Goal: Information Seeking & Learning: Learn about a topic

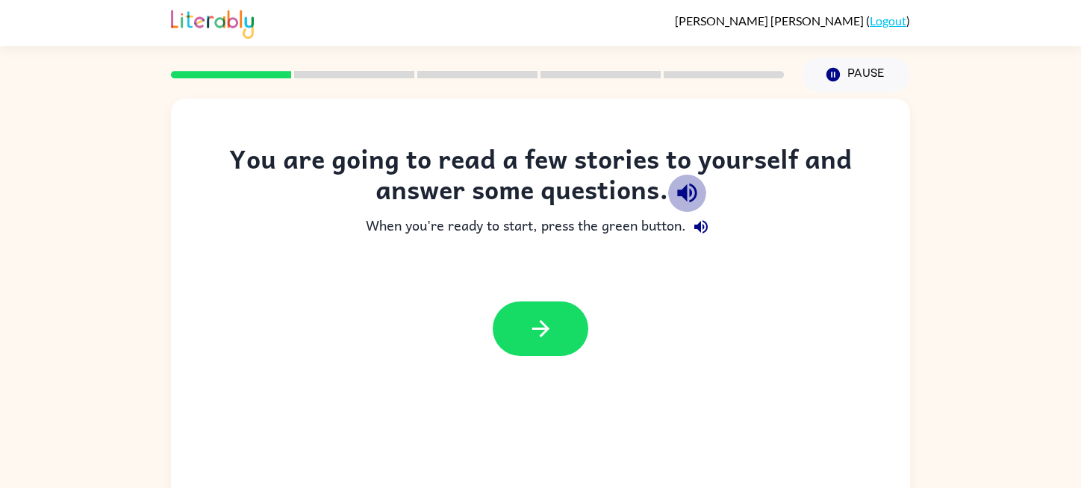
click at [680, 193] on icon "button" at bounding box center [686, 193] width 19 height 19
click at [702, 230] on icon "button" at bounding box center [701, 227] width 18 height 18
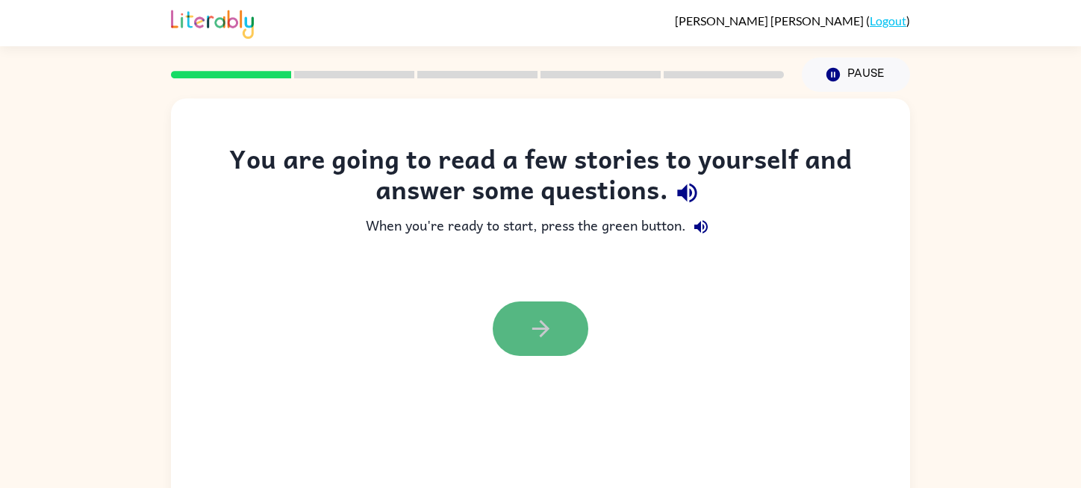
click at [528, 320] on icon "button" at bounding box center [541, 329] width 26 height 26
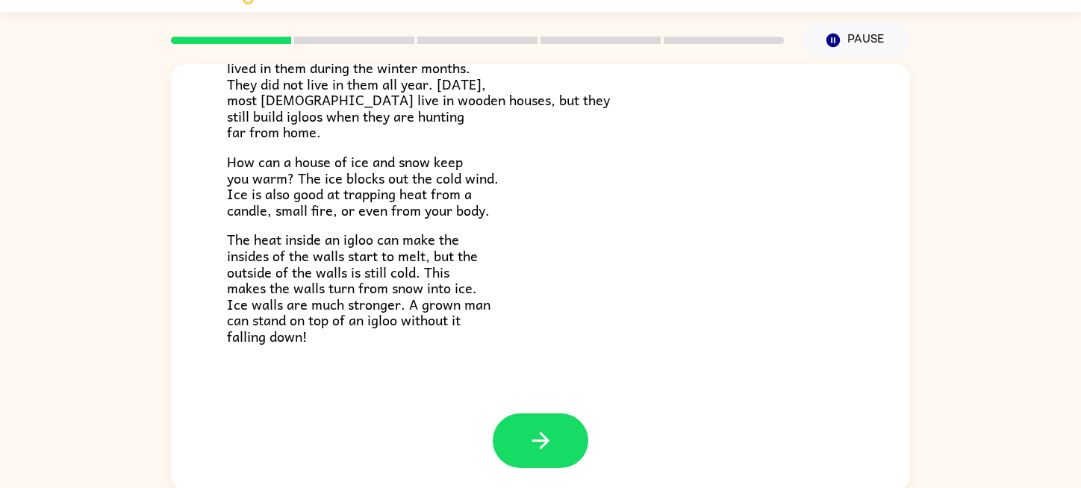
scroll to position [37, 0]
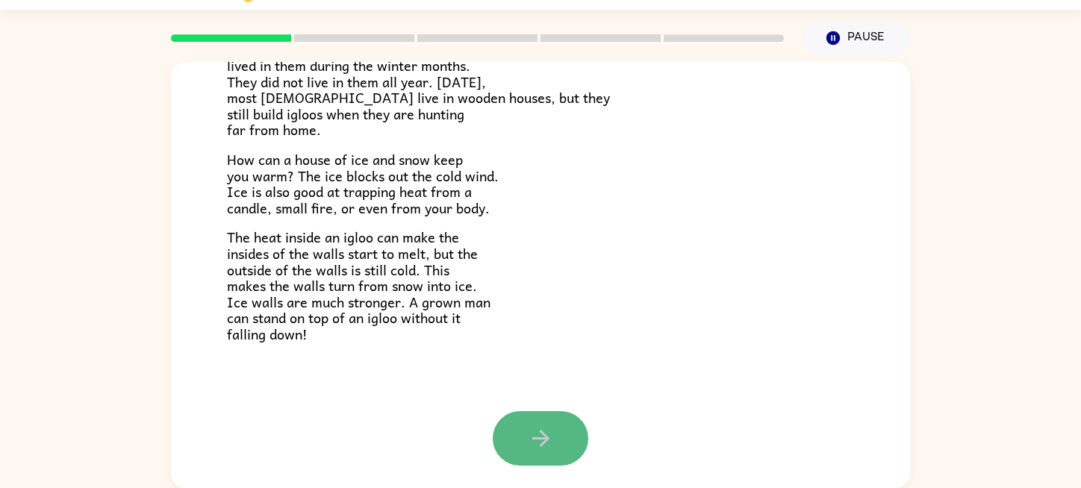
click at [519, 417] on button "button" at bounding box center [541, 438] width 96 height 55
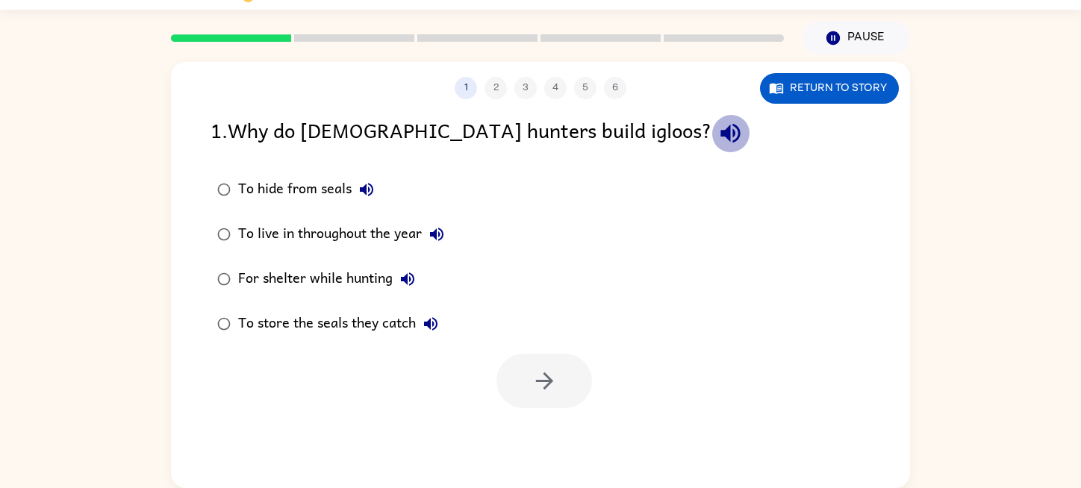
click at [718, 126] on icon "button" at bounding box center [731, 133] width 26 height 26
click at [239, 279] on div "For shelter while hunting" at bounding box center [330, 279] width 184 height 30
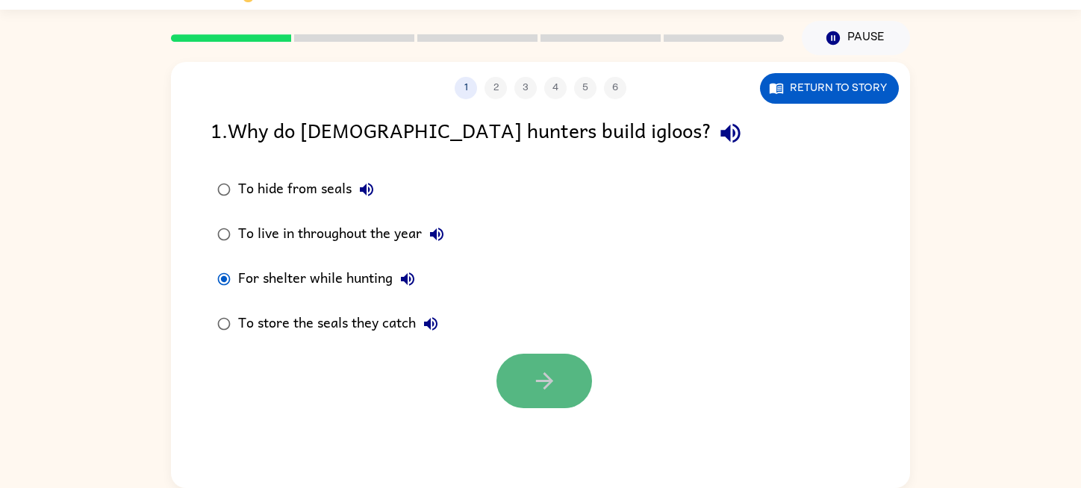
click at [509, 366] on button "button" at bounding box center [545, 381] width 96 height 55
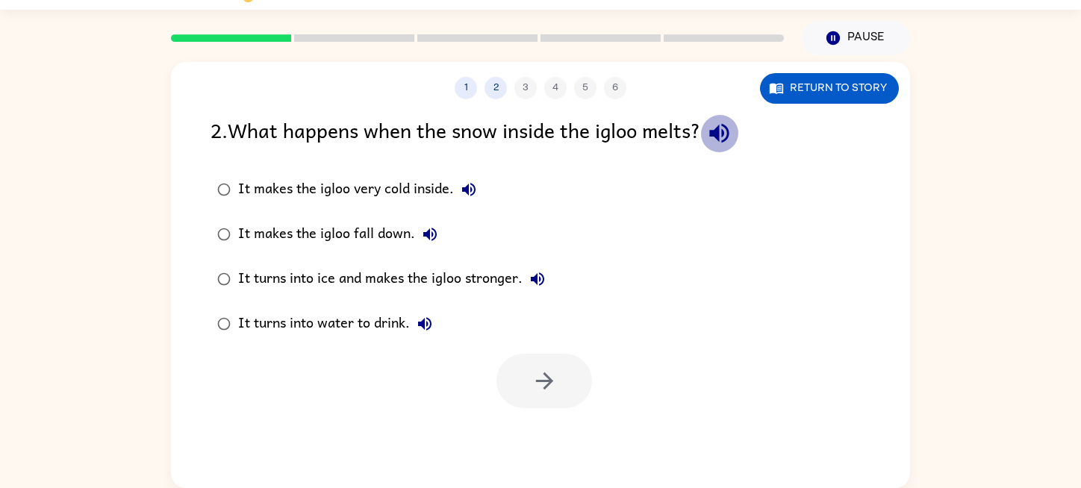
click at [715, 139] on icon "button" at bounding box center [719, 133] width 26 height 26
click at [254, 273] on div "It turns into ice and makes the igloo stronger." at bounding box center [395, 279] width 314 height 30
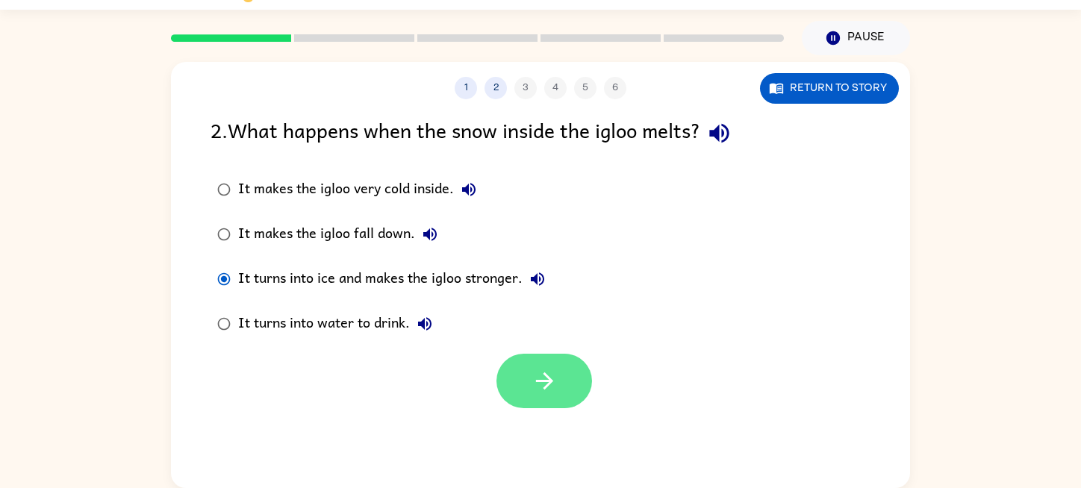
click at [550, 374] on icon "button" at bounding box center [545, 381] width 26 height 26
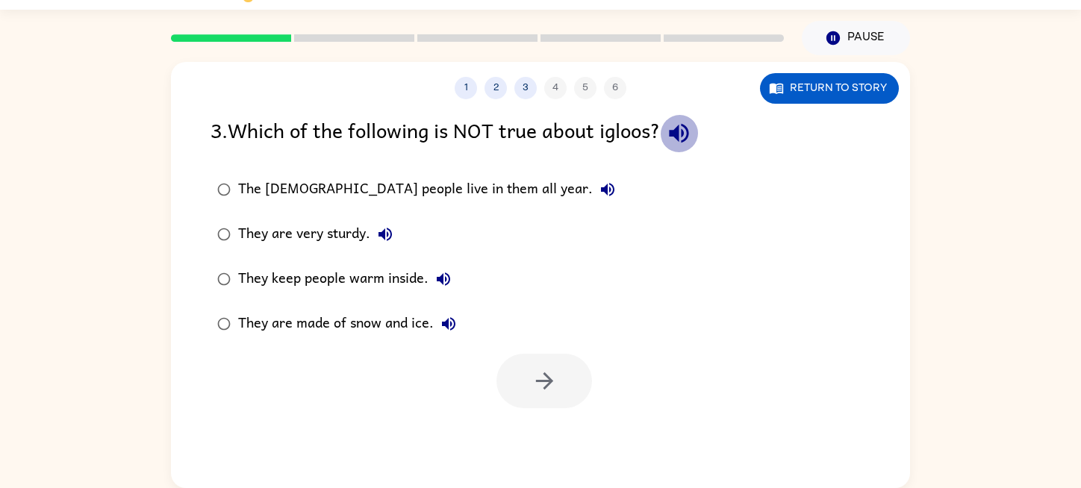
click at [683, 128] on icon "button" at bounding box center [678, 133] width 19 height 19
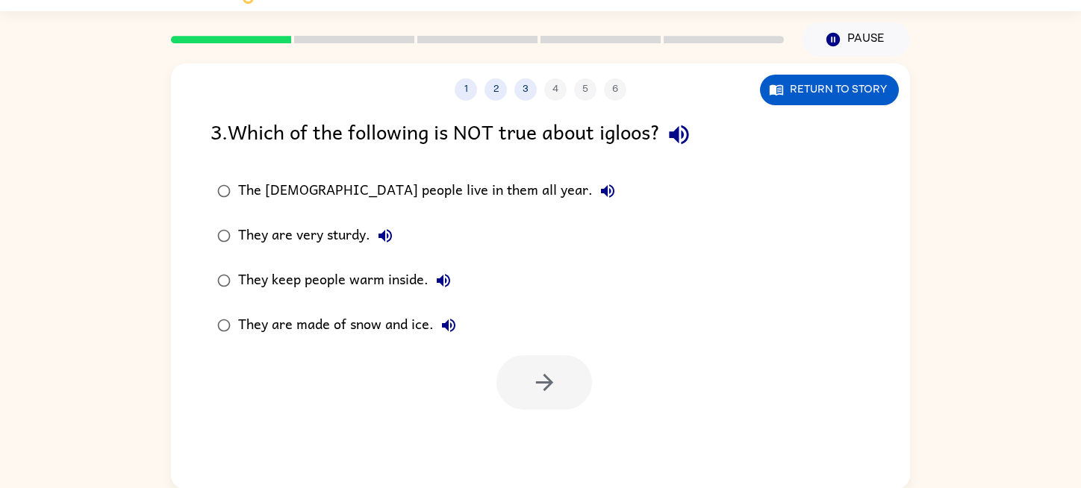
scroll to position [36, 0]
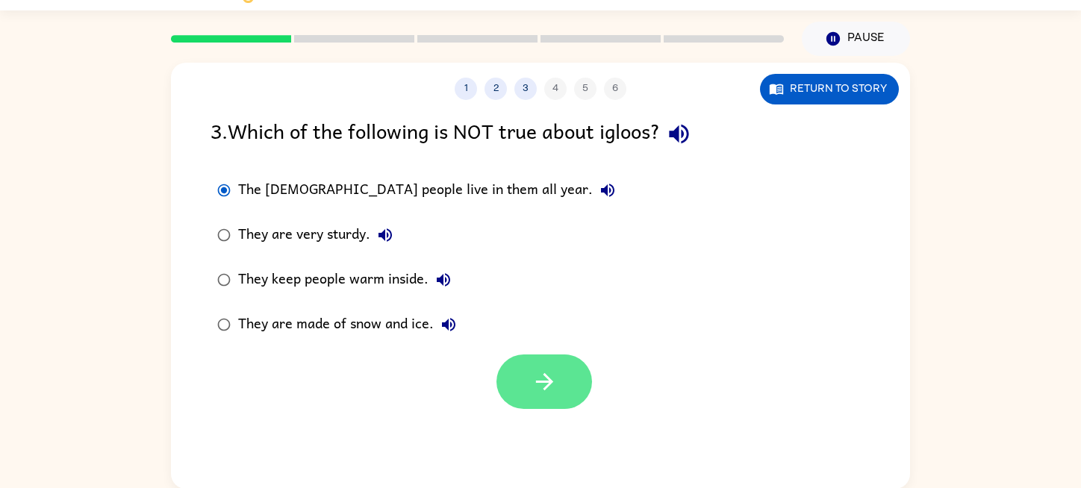
click at [537, 389] on icon "button" at bounding box center [545, 382] width 26 height 26
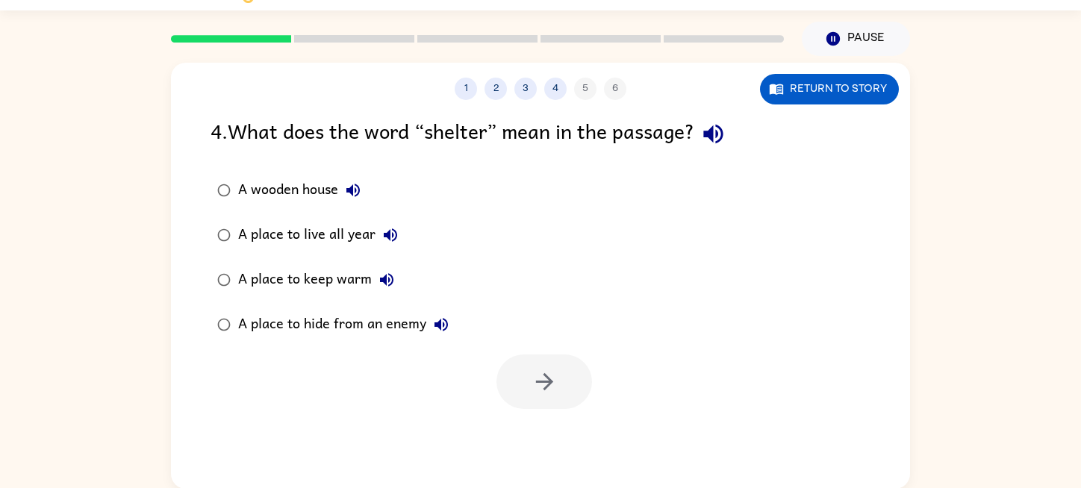
click at [708, 136] on icon "button" at bounding box center [713, 134] width 26 height 26
click at [542, 359] on button "button" at bounding box center [545, 382] width 96 height 55
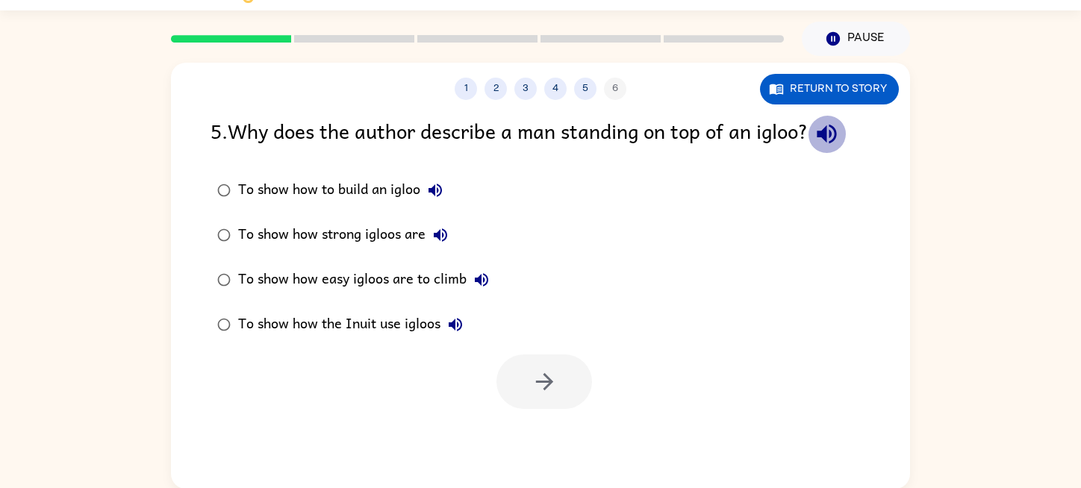
click at [837, 129] on icon "button" at bounding box center [827, 134] width 26 height 26
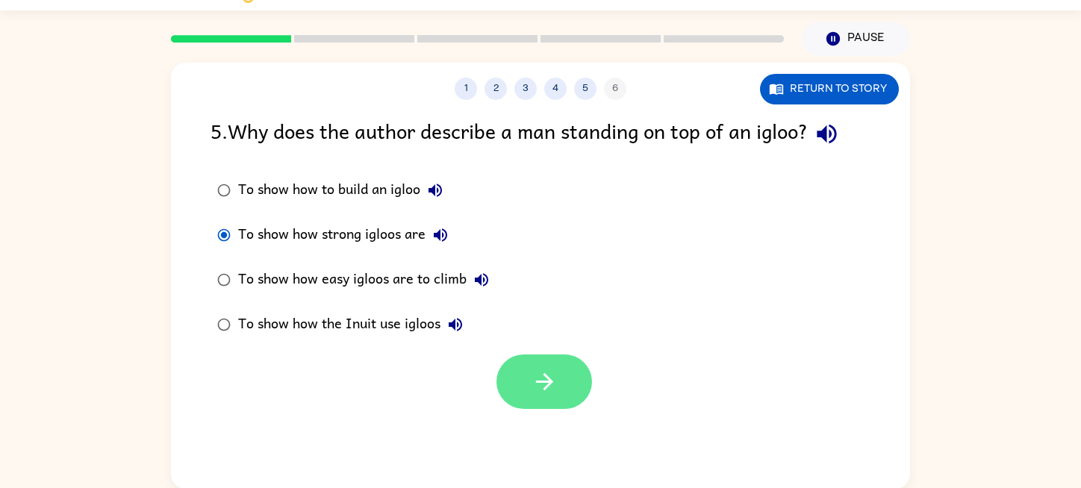
click at [514, 368] on button "button" at bounding box center [545, 382] width 96 height 55
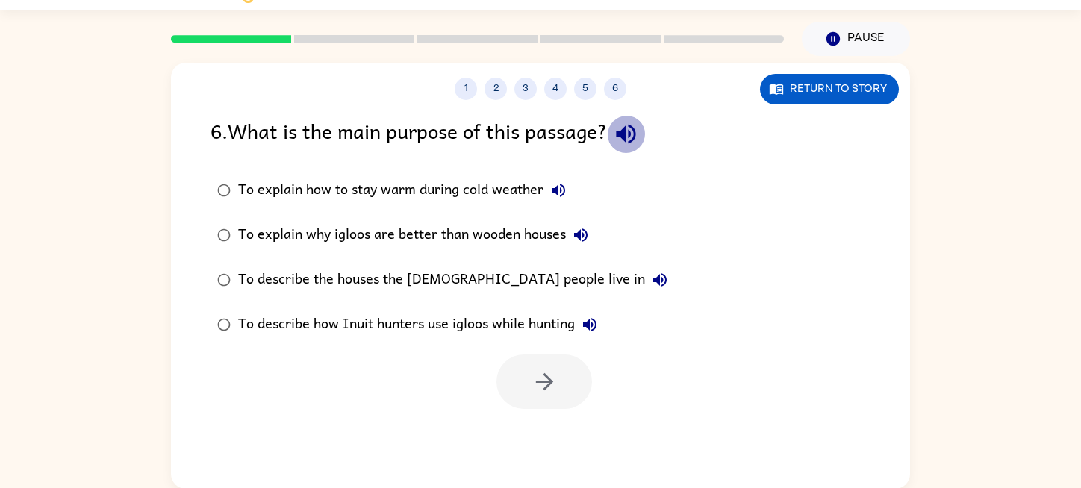
click at [629, 143] on icon "button" at bounding box center [626, 134] width 26 height 26
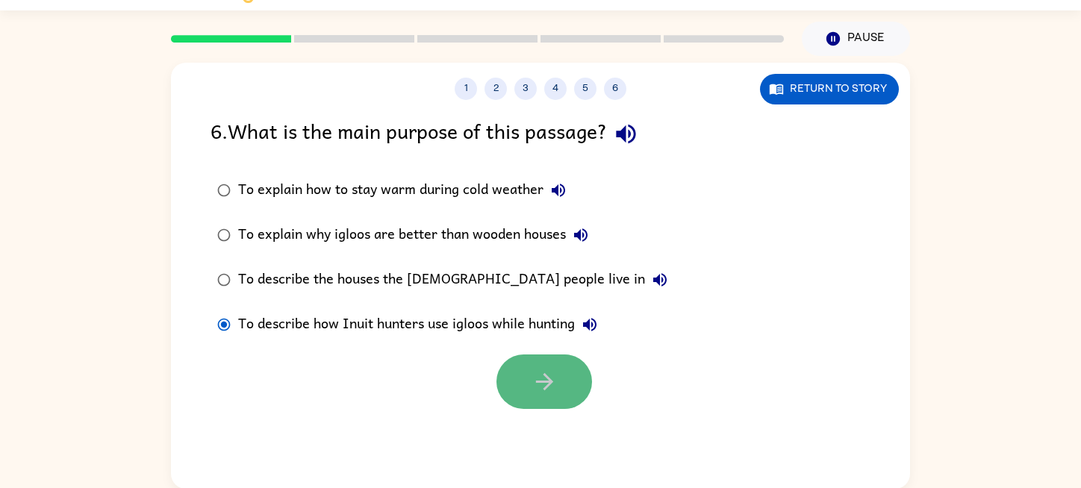
click at [567, 367] on button "button" at bounding box center [545, 382] width 96 height 55
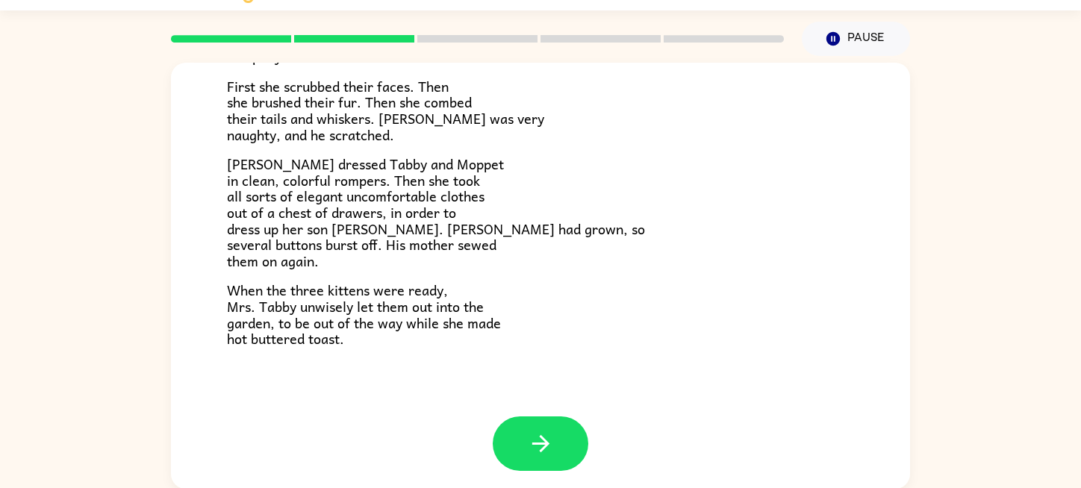
scroll to position [253, 0]
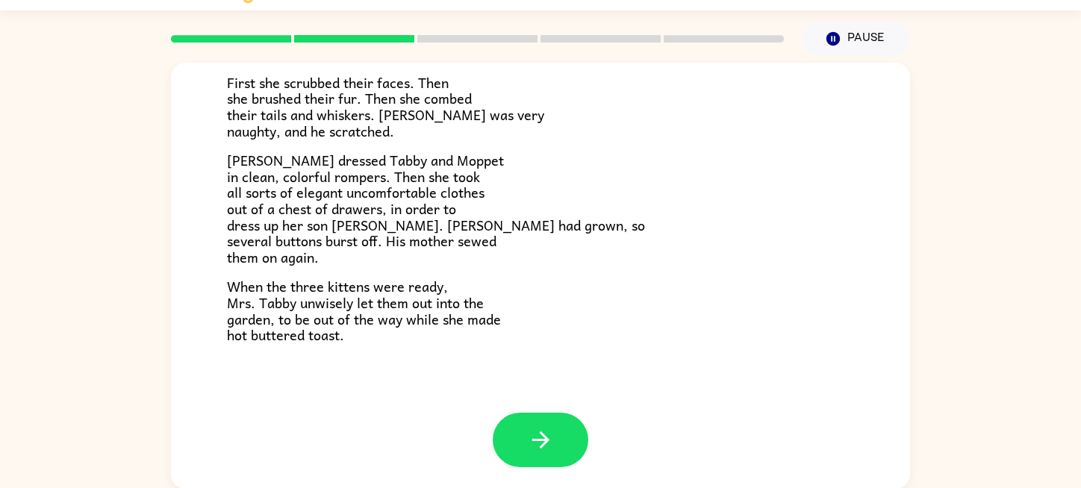
click at [317, 202] on span "[PERSON_NAME] dressed Tabby and Moppet in clean, colorful rompers. Then she too…" at bounding box center [436, 208] width 418 height 119
click at [324, 196] on span "[PERSON_NAME] dressed Tabby and Moppet in clean, colorful rompers. Then she too…" at bounding box center [436, 208] width 418 height 119
click at [325, 201] on span "[PERSON_NAME] dressed Tabby and Moppet in clean, colorful rompers. Then she too…" at bounding box center [436, 208] width 418 height 119
click at [559, 424] on button "button" at bounding box center [541, 440] width 96 height 55
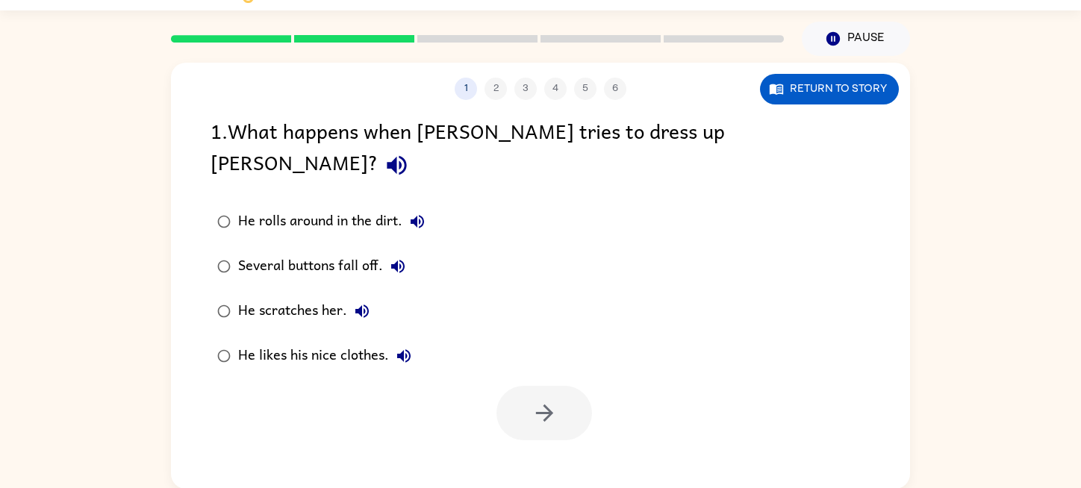
scroll to position [0, 0]
click at [406, 156] on icon "button" at bounding box center [396, 165] width 19 height 19
click at [238, 252] on div "Several buttons fall off." at bounding box center [325, 267] width 175 height 30
click at [560, 386] on button "button" at bounding box center [545, 413] width 96 height 55
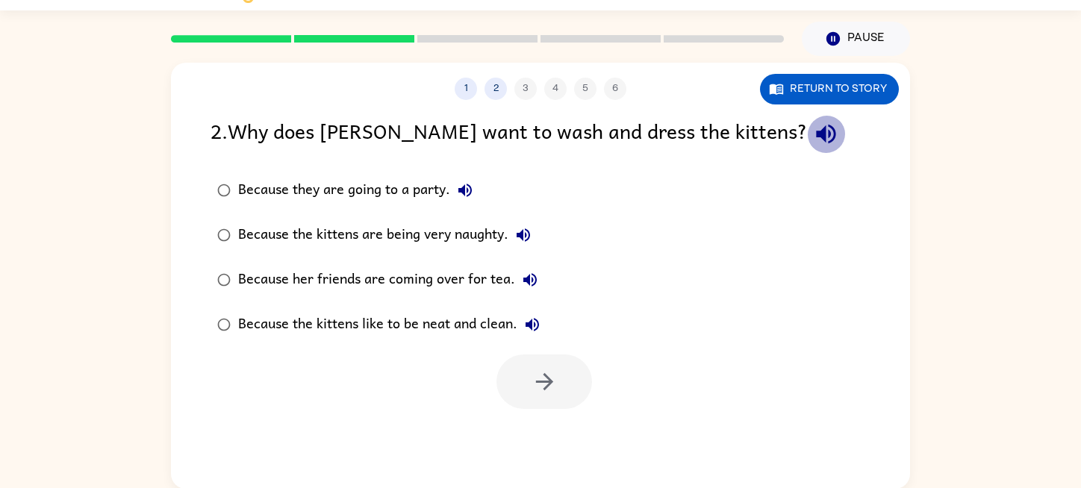
click at [816, 128] on icon "button" at bounding box center [825, 134] width 19 height 19
click at [258, 275] on label "Because her friends are coming over for tea." at bounding box center [378, 280] width 352 height 45
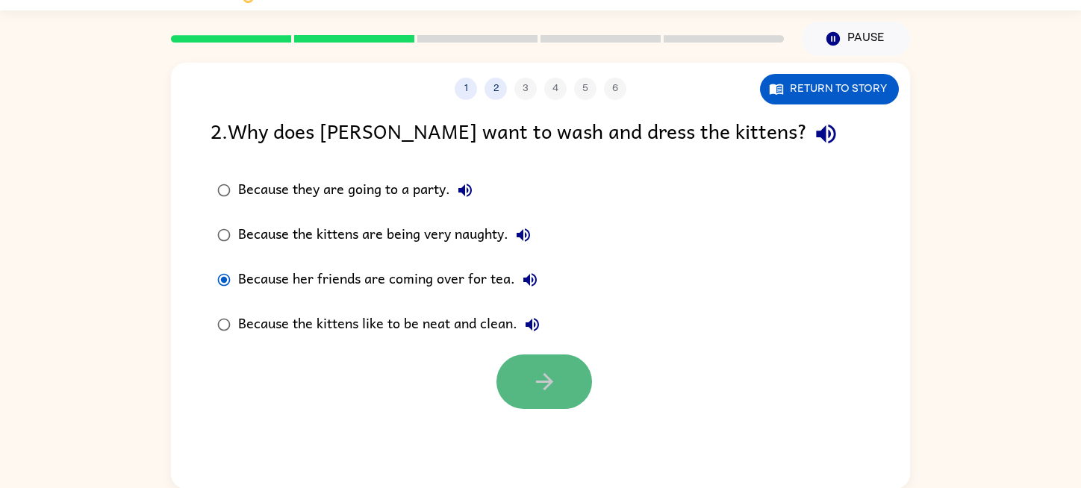
click at [524, 370] on button "button" at bounding box center [545, 382] width 96 height 55
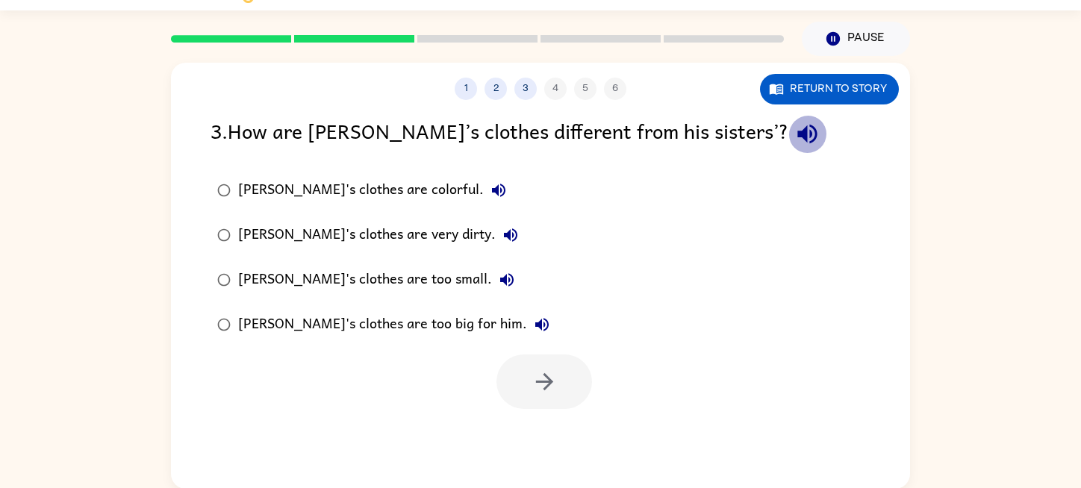
click at [795, 130] on icon "button" at bounding box center [808, 134] width 26 height 26
click at [252, 194] on div "[PERSON_NAME]'s clothes are colorful." at bounding box center [376, 190] width 276 height 30
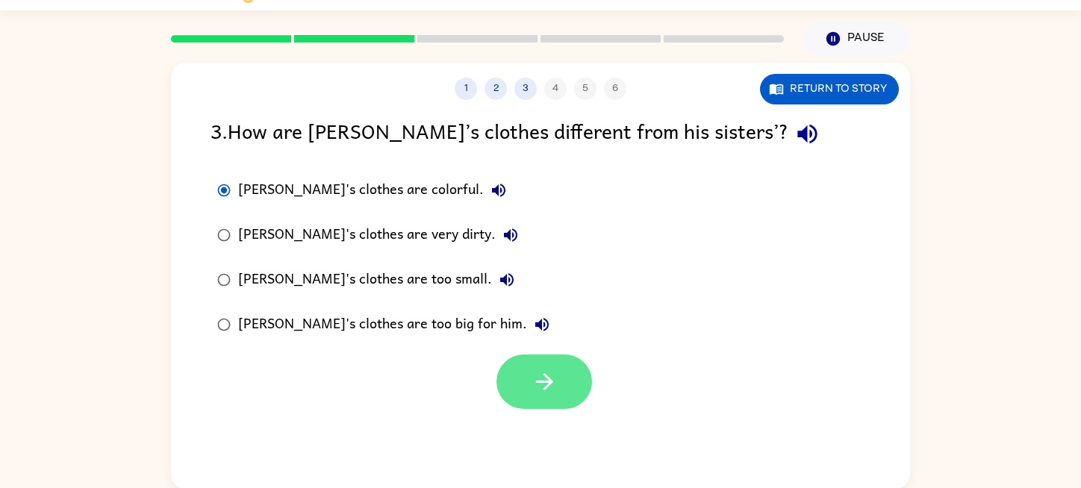
click at [518, 385] on button "button" at bounding box center [545, 382] width 96 height 55
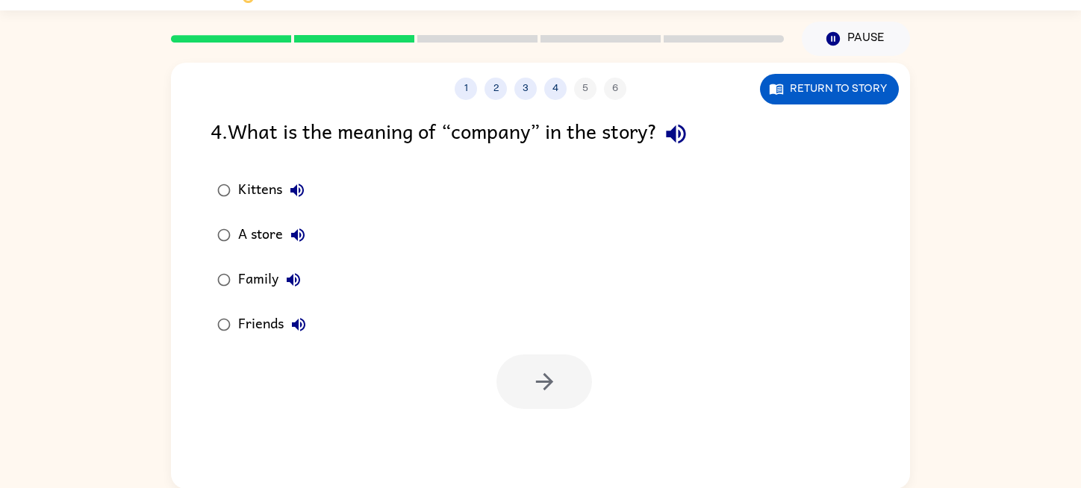
click at [685, 131] on icon "button" at bounding box center [675, 134] width 19 height 19
click at [541, 394] on icon "button" at bounding box center [545, 382] width 26 height 26
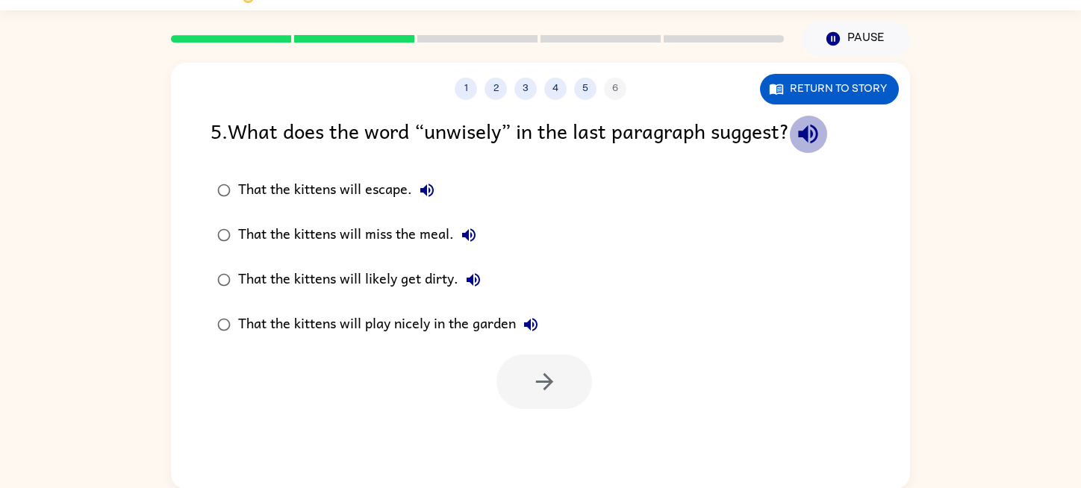
click at [814, 134] on icon "button" at bounding box center [807, 134] width 19 height 19
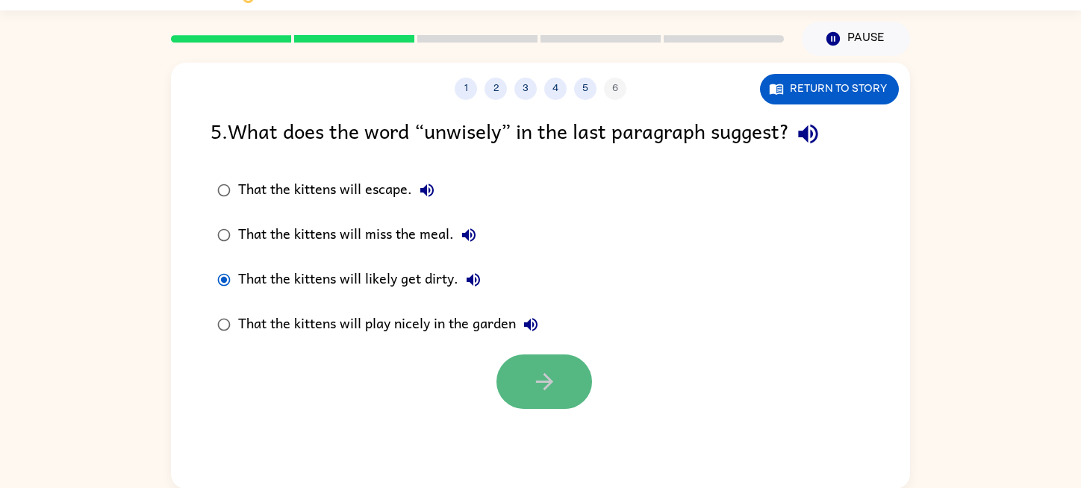
click at [524, 357] on button "button" at bounding box center [545, 382] width 96 height 55
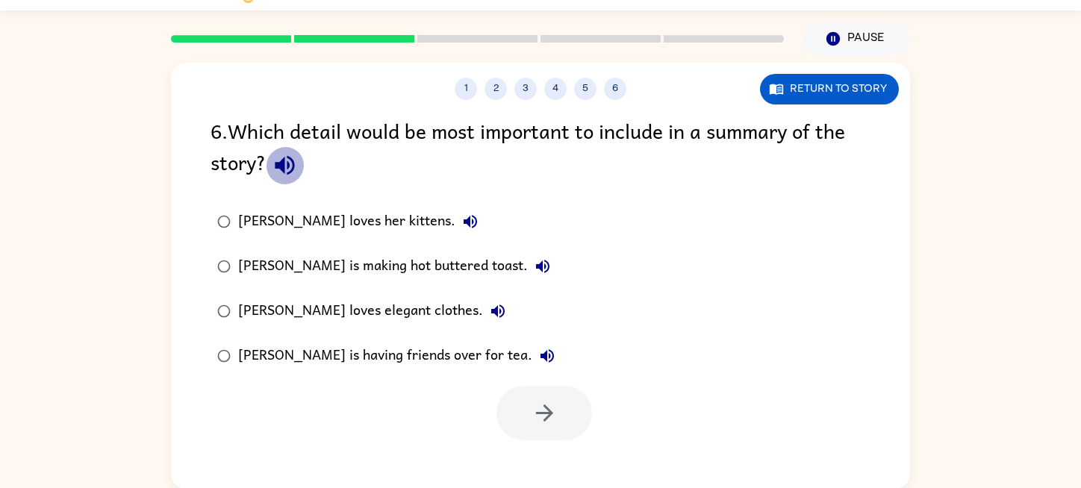
click at [271, 160] on button "button" at bounding box center [285, 165] width 38 height 38
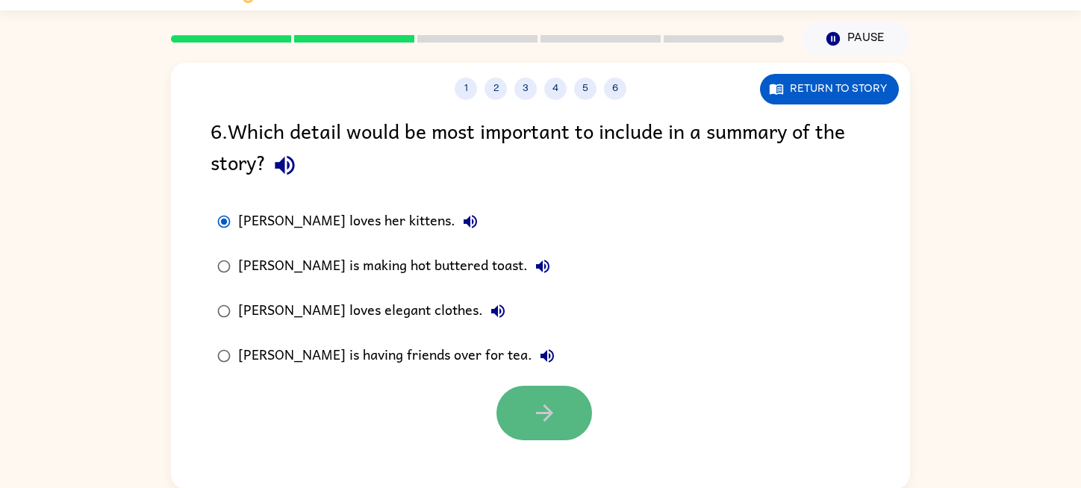
click at [577, 429] on button "button" at bounding box center [545, 413] width 96 height 55
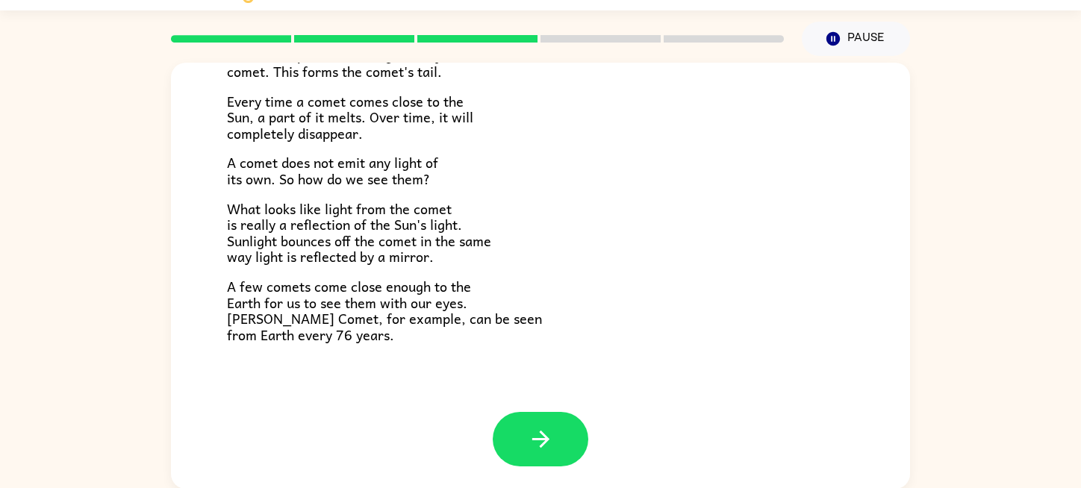
scroll to position [37, 0]
click at [513, 448] on button "button" at bounding box center [541, 438] width 96 height 55
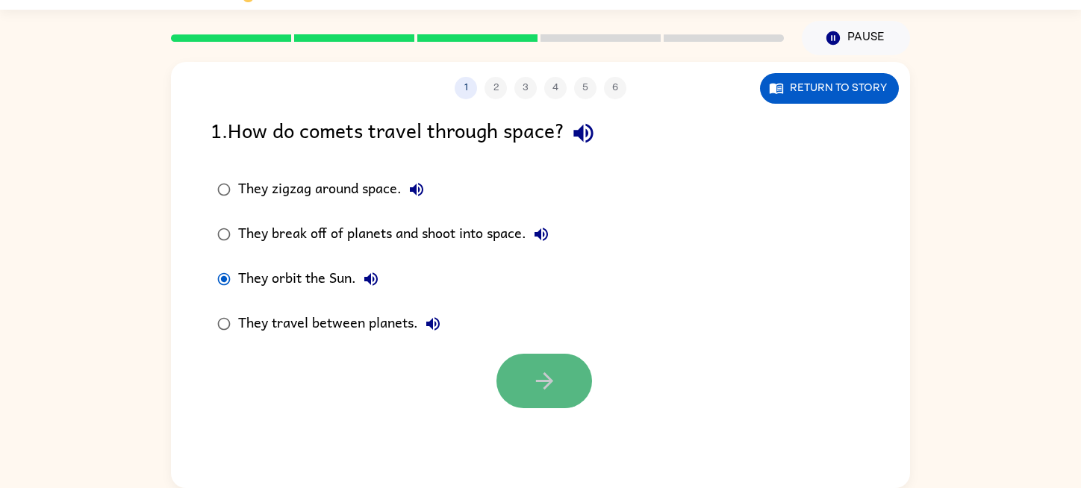
click at [513, 391] on button "button" at bounding box center [545, 381] width 96 height 55
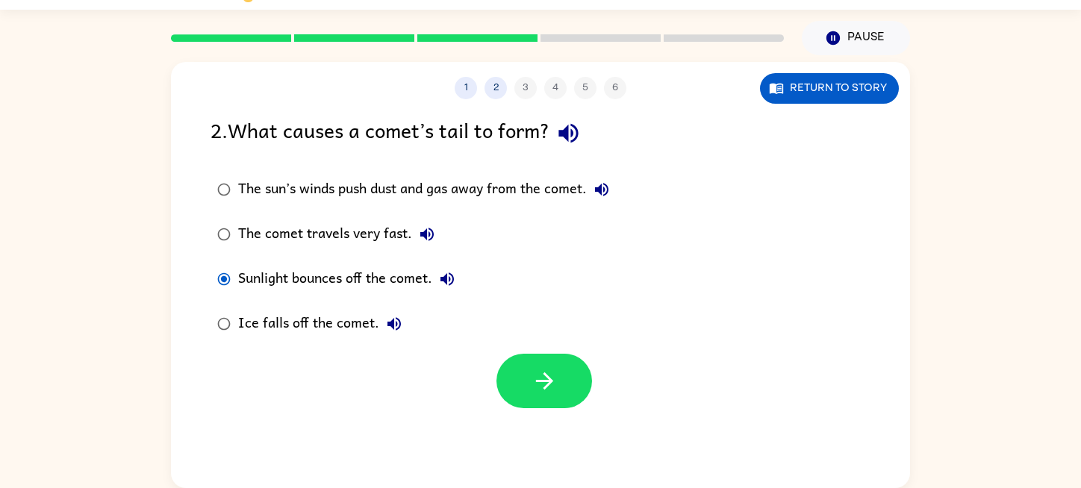
click at [240, 315] on div "Ice falls off the comet." at bounding box center [323, 324] width 171 height 30
click at [516, 370] on button "button" at bounding box center [545, 381] width 96 height 55
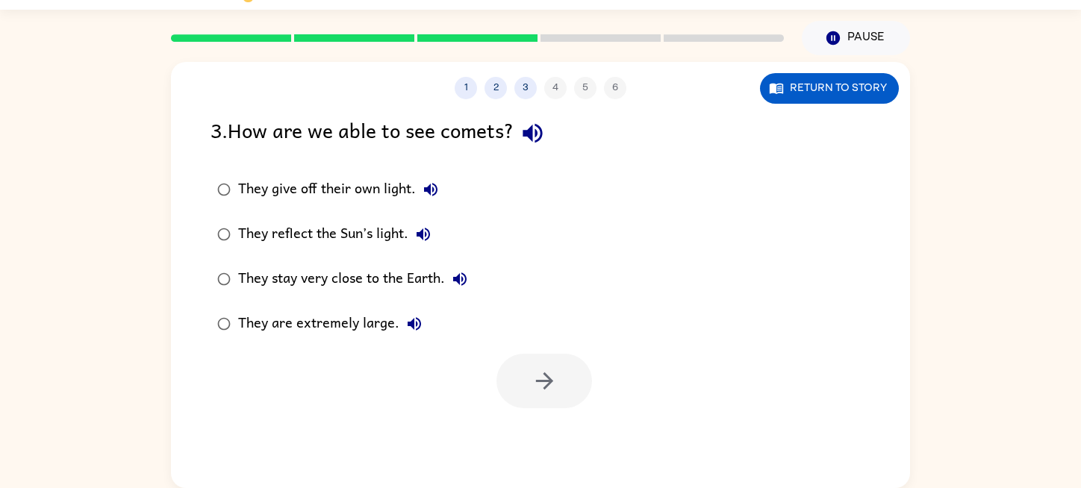
click at [557, 134] on div "3 . How are we able to see comets?" at bounding box center [541, 133] width 660 height 38
click at [534, 122] on icon "button" at bounding box center [533, 133] width 26 height 26
click at [517, 368] on button "button" at bounding box center [545, 381] width 96 height 55
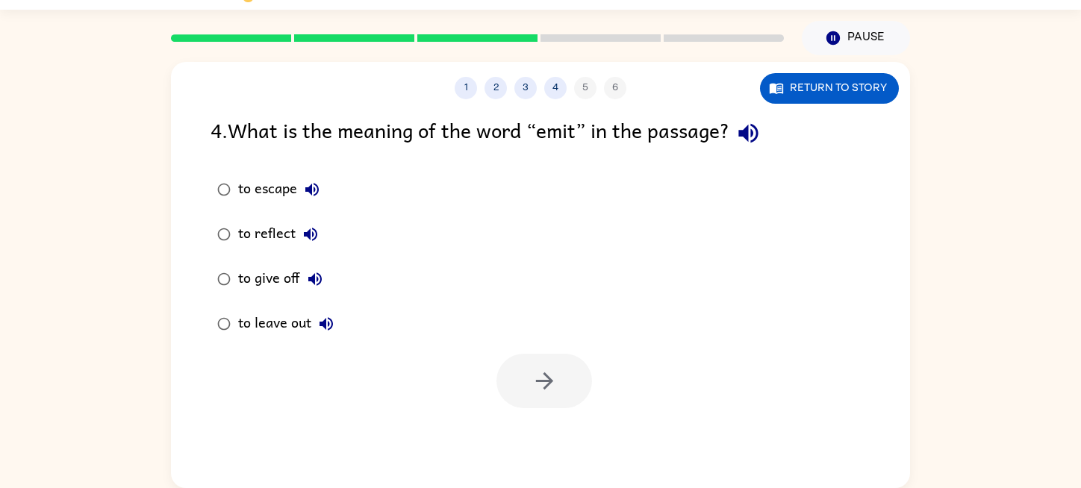
click at [759, 124] on icon "button" at bounding box center [749, 133] width 26 height 26
click at [539, 379] on icon "button" at bounding box center [545, 381] width 26 height 26
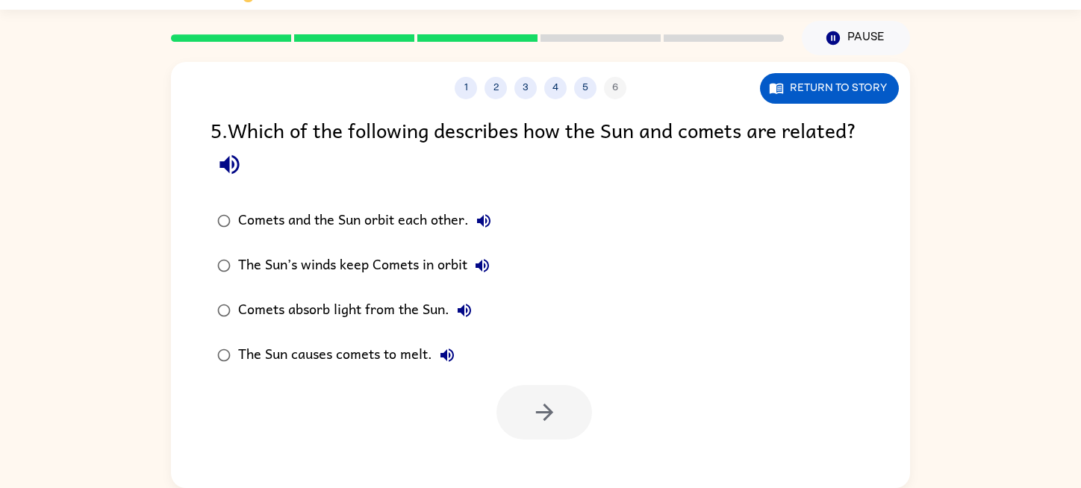
click at [226, 157] on icon "button" at bounding box center [230, 165] width 26 height 26
click at [223, 148] on button "button" at bounding box center [230, 165] width 38 height 38
click at [233, 169] on icon "button" at bounding box center [230, 165] width 26 height 26
click at [532, 388] on button "button" at bounding box center [545, 412] width 96 height 55
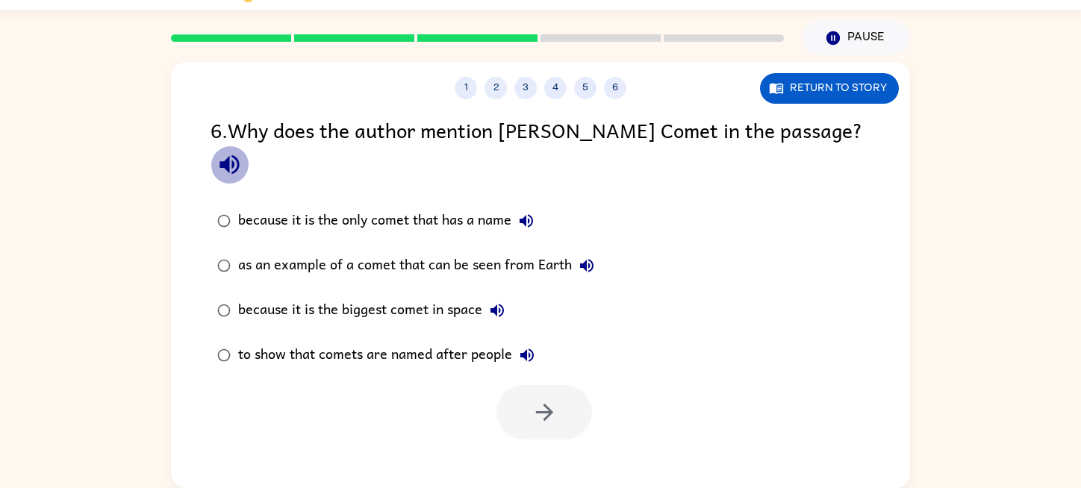
click at [243, 152] on icon "button" at bounding box center [230, 165] width 26 height 26
click at [250, 206] on div "because it is the only comet that has a name" at bounding box center [389, 221] width 303 height 30
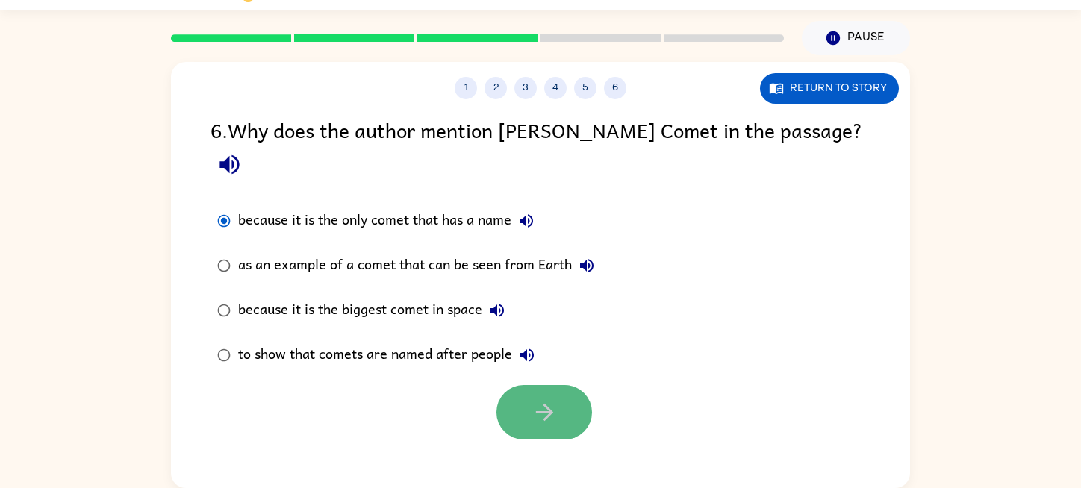
click at [547, 404] on icon "button" at bounding box center [543, 412] width 17 height 17
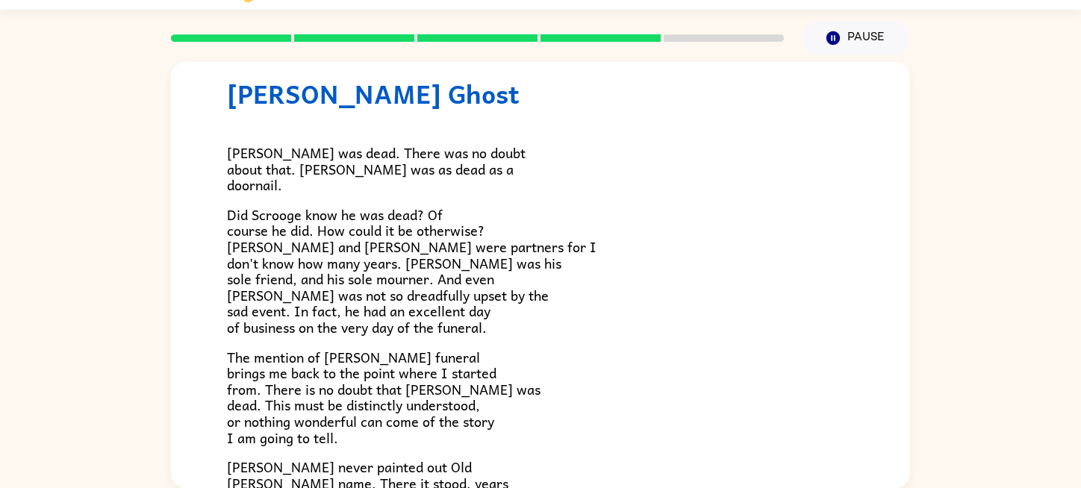
scroll to position [46, 0]
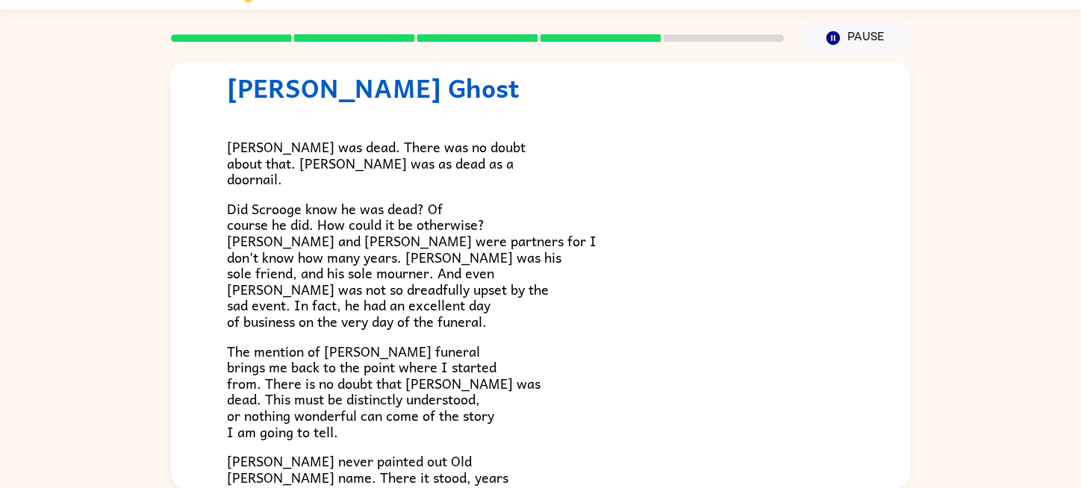
click at [606, 232] on p "Did Scrooge know he was dead? Of course he did. How could it be otherwise? [PER…" at bounding box center [540, 265] width 627 height 129
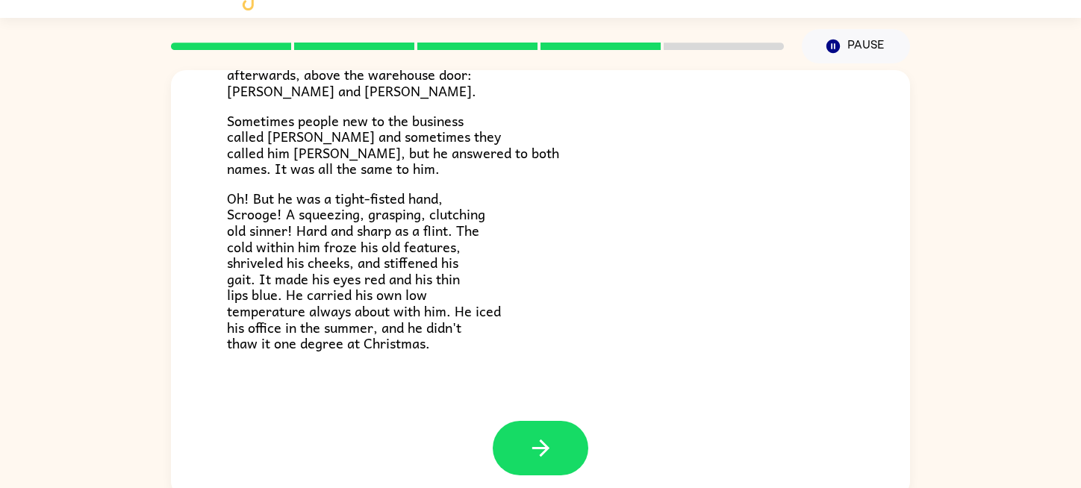
scroll to position [473, 0]
click at [516, 423] on button "button" at bounding box center [541, 447] width 96 height 55
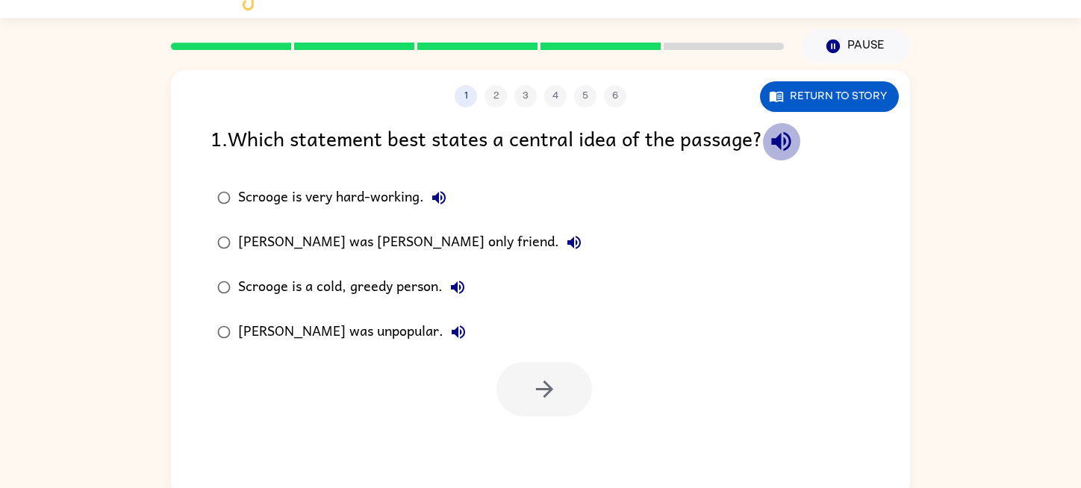
click at [782, 136] on icon "button" at bounding box center [780, 141] width 19 height 19
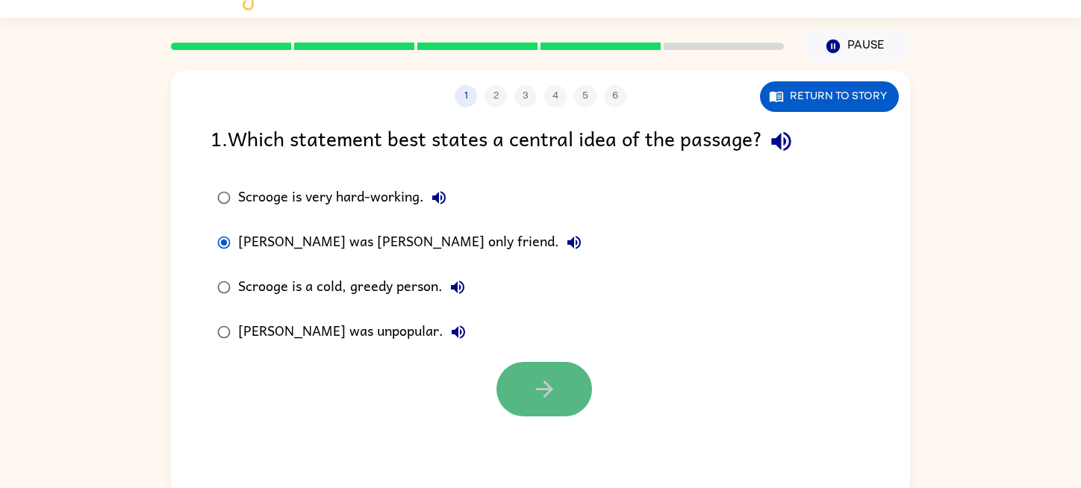
click at [544, 407] on button "button" at bounding box center [545, 389] width 96 height 55
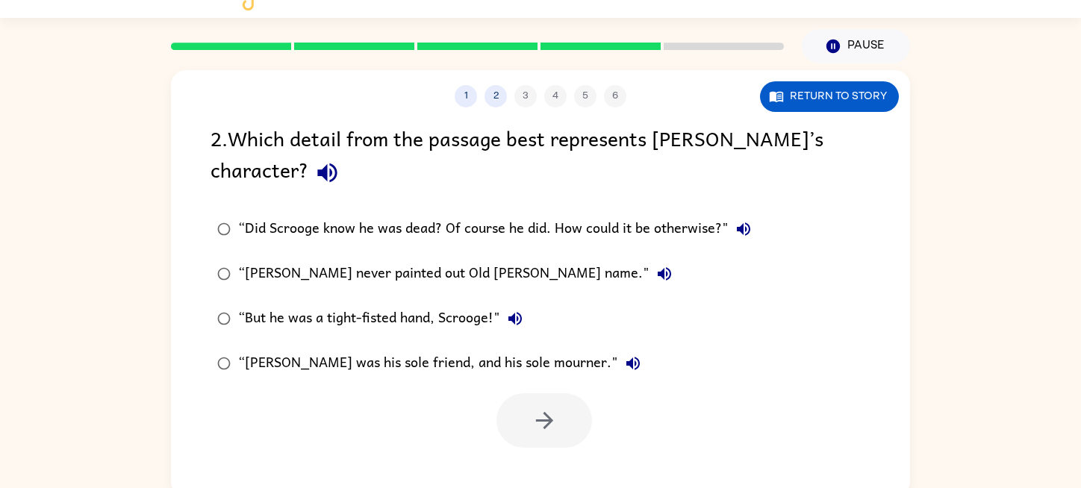
click at [314, 174] on icon "button" at bounding box center [327, 173] width 26 height 26
click at [748, 226] on icon "button" at bounding box center [744, 229] width 18 height 18
click at [532, 279] on div "“[PERSON_NAME] never painted out Old [PERSON_NAME] name."" at bounding box center [458, 274] width 441 height 30
click at [658, 270] on icon "button" at bounding box center [664, 273] width 13 height 13
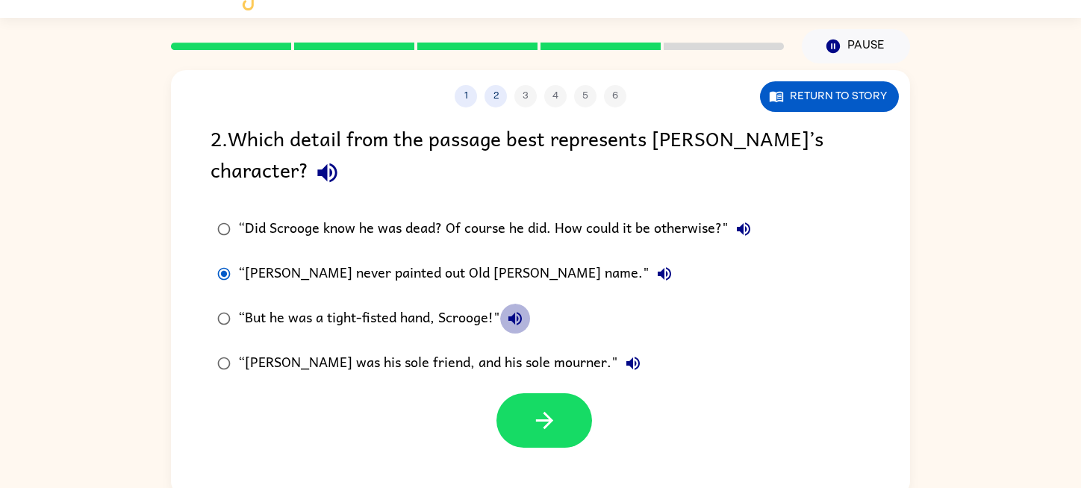
click at [510, 311] on icon "button" at bounding box center [515, 319] width 18 height 18
click at [624, 357] on icon "button" at bounding box center [633, 364] width 18 height 18
drag, startPoint x: 544, startPoint y: 411, endPoint x: 594, endPoint y: 350, distance: 79.7
click at [594, 358] on div "2 . Which detail from the passage best represents [PERSON_NAME]’s character? “D…" at bounding box center [540, 285] width 739 height 326
click at [527, 451] on div "1 2 3 4 5 6 Return to story 2 . Which detail from the passage best represents […" at bounding box center [540, 283] width 739 height 426
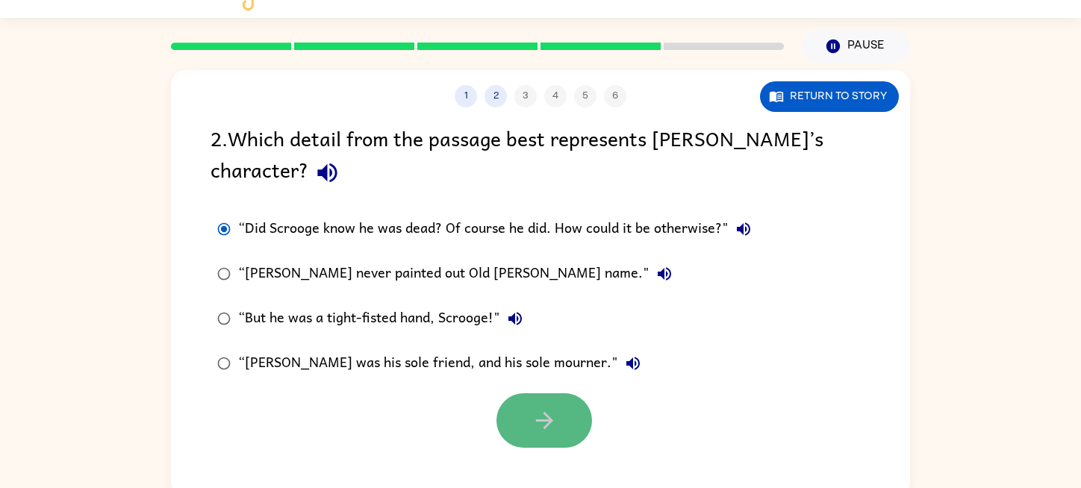
click at [537, 435] on button "button" at bounding box center [545, 421] width 96 height 55
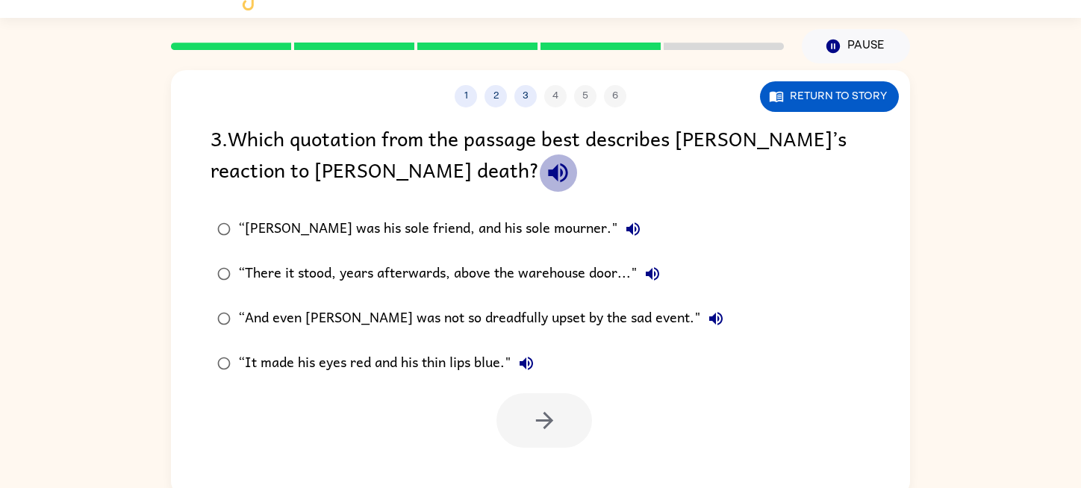
click at [548, 173] on icon "button" at bounding box center [557, 173] width 19 height 19
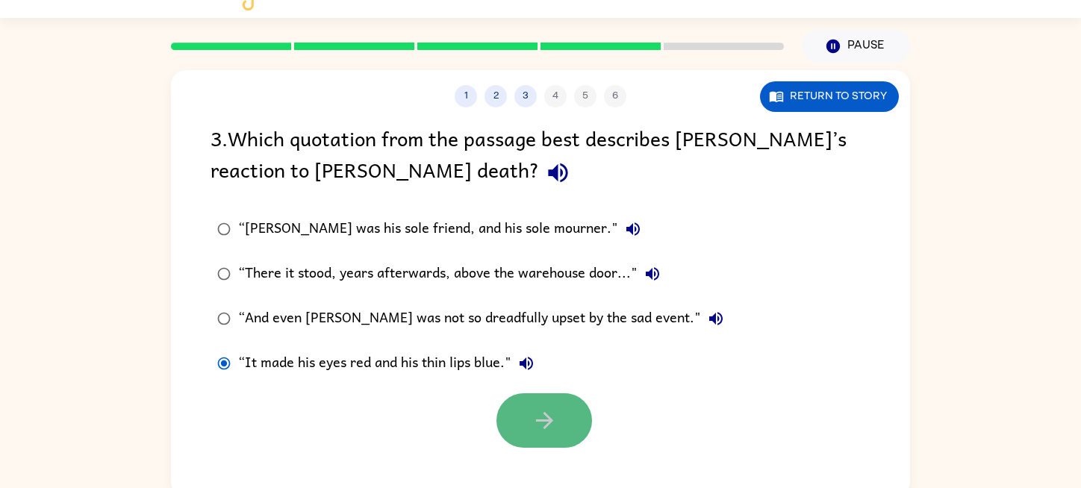
click at [503, 407] on button "button" at bounding box center [545, 421] width 96 height 55
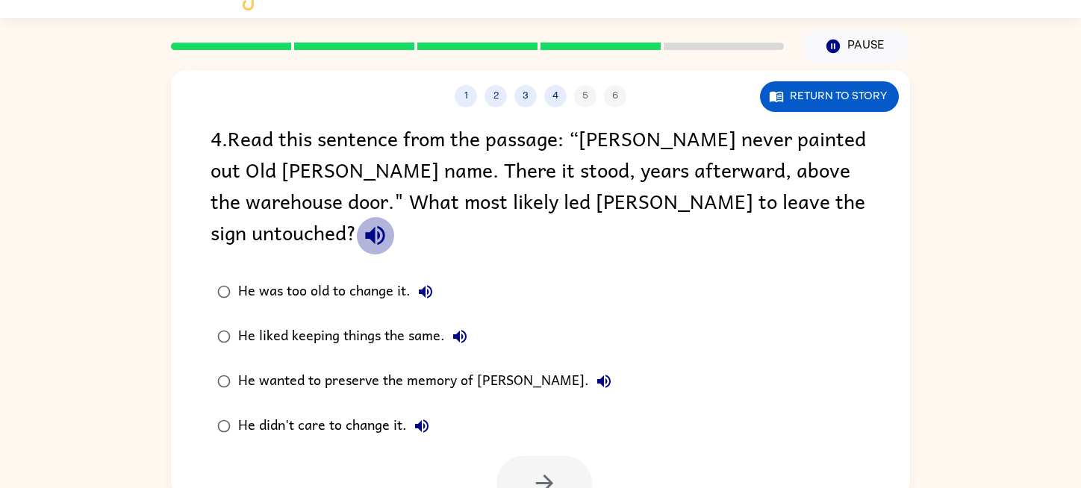
click at [385, 226] on icon "button" at bounding box center [374, 235] width 19 height 19
click at [551, 470] on icon "button" at bounding box center [545, 483] width 26 height 26
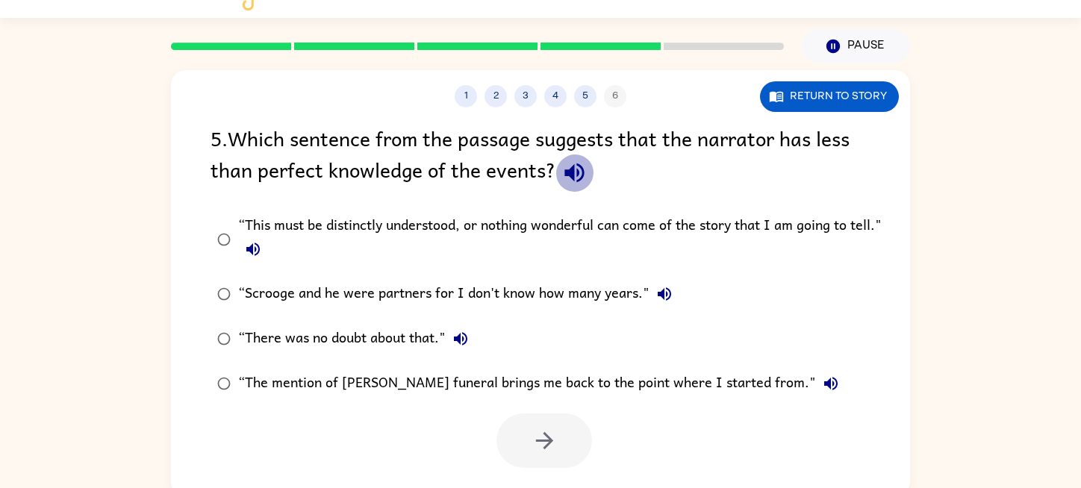
click at [580, 174] on icon "button" at bounding box center [575, 173] width 26 height 26
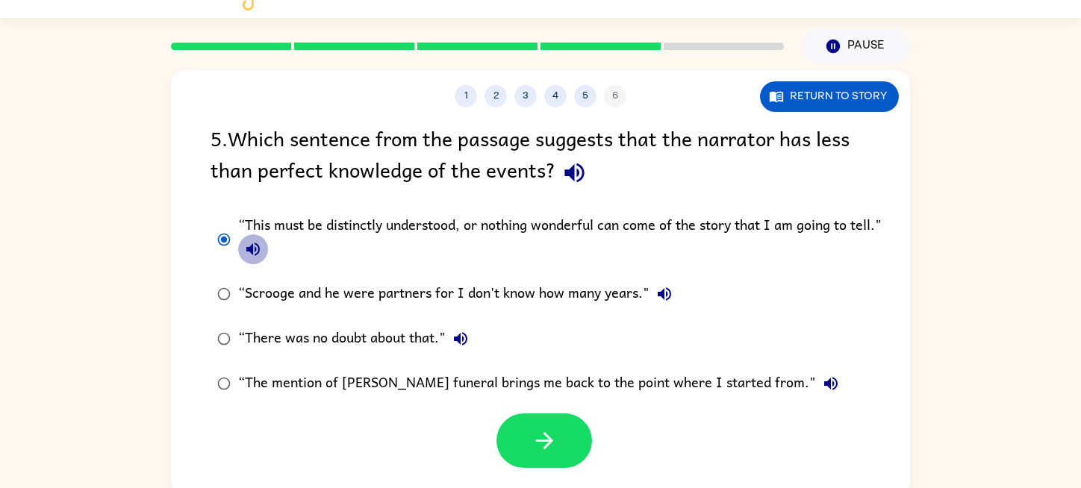
click at [247, 242] on icon "button" at bounding box center [253, 249] width 18 height 18
click at [539, 438] on icon "button" at bounding box center [545, 441] width 26 height 26
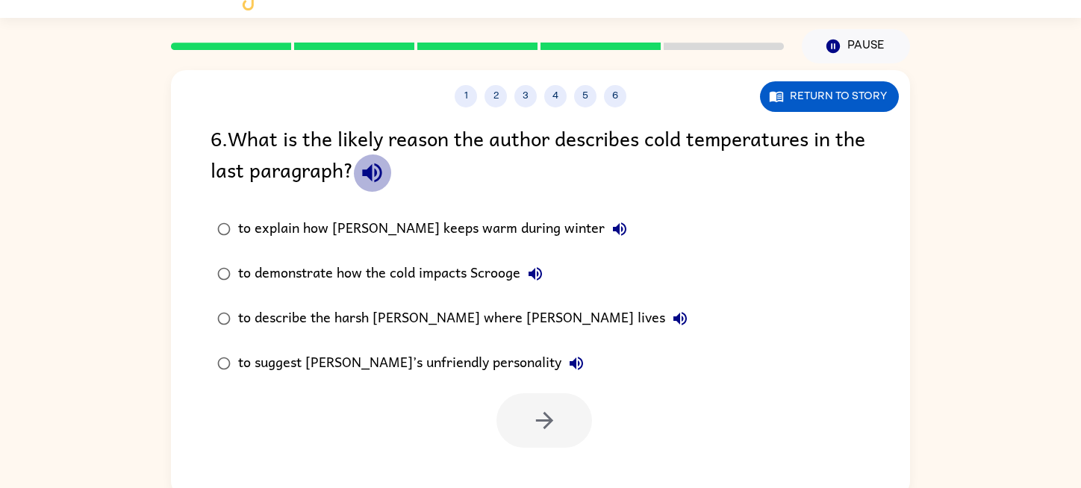
click at [391, 186] on button "button" at bounding box center [372, 173] width 38 height 38
click at [383, 323] on div "to describe the harsh [PERSON_NAME] where [PERSON_NAME] lives" at bounding box center [466, 319] width 457 height 30
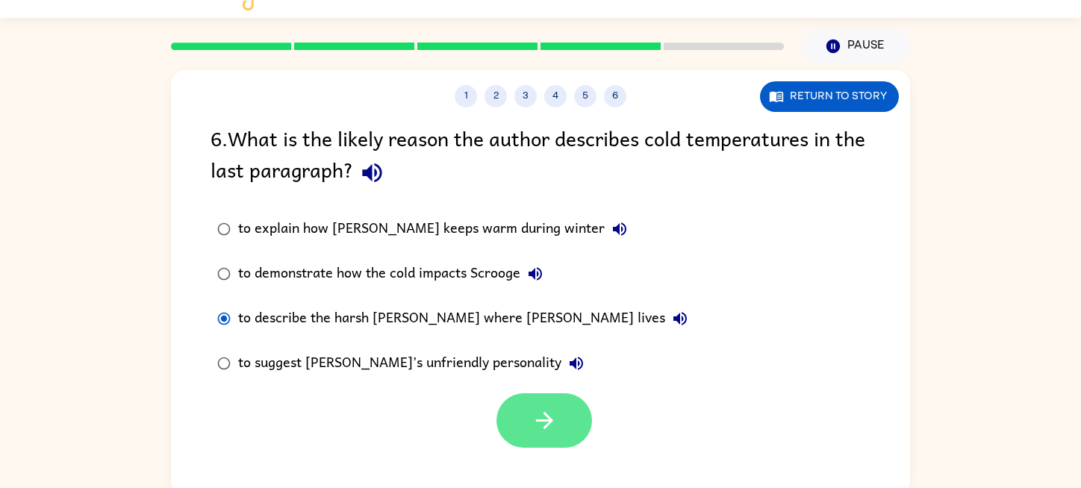
click at [532, 408] on icon "button" at bounding box center [545, 421] width 26 height 26
